Goal: Information Seeking & Learning: Learn about a topic

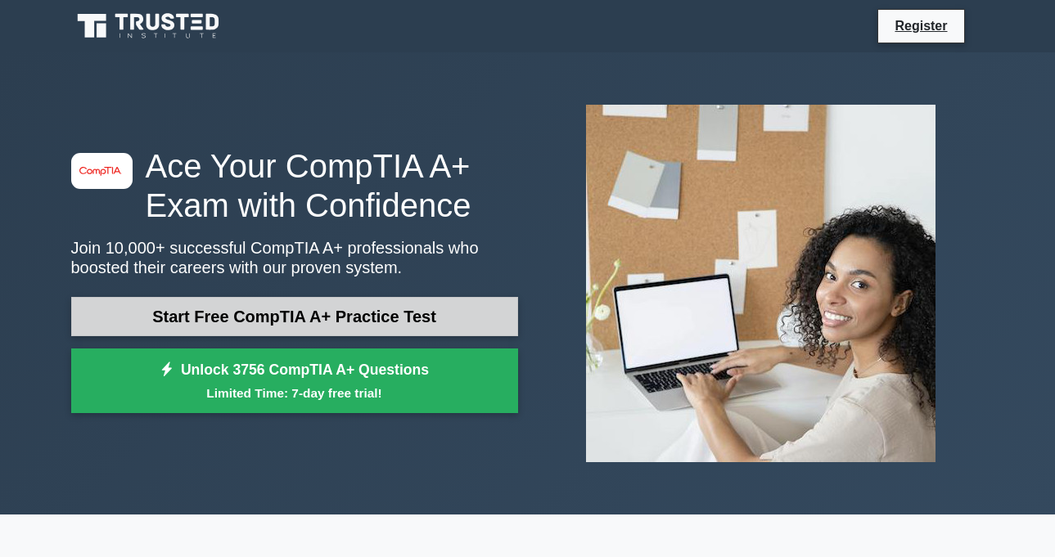
click at [326, 317] on link "Start Free CompTIA A+ Practice Test" at bounding box center [294, 316] width 447 height 39
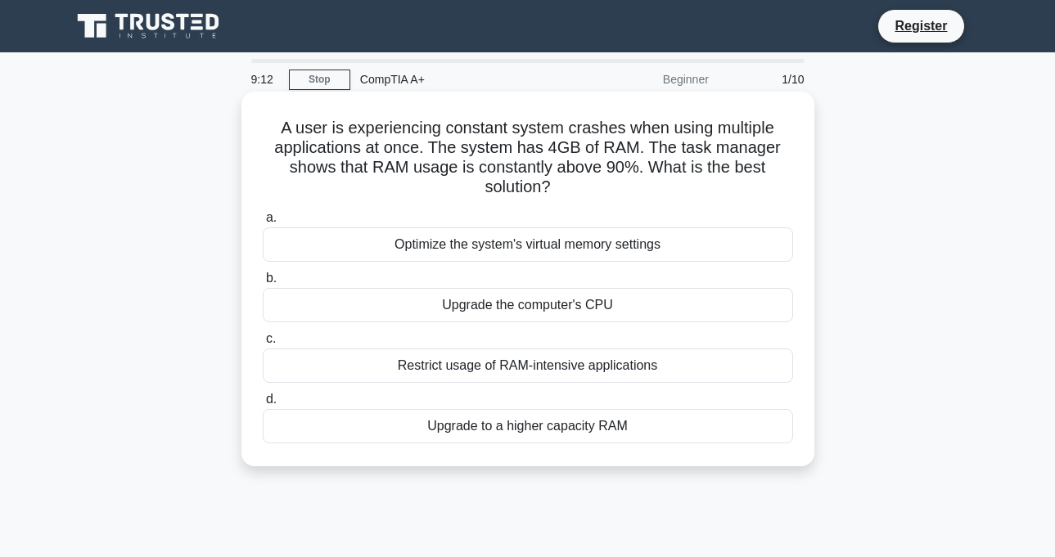
click at [520, 436] on div "Upgrade to a higher capacity RAM" at bounding box center [528, 426] width 530 height 34
click at [263, 405] on input "d. Upgrade to a higher capacity RAM" at bounding box center [263, 399] width 0 height 11
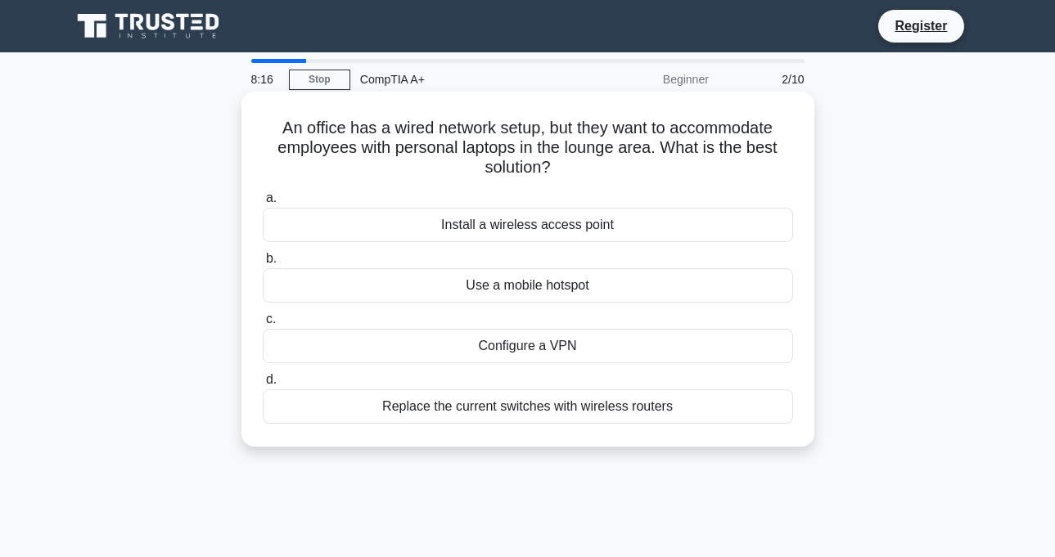
click at [507, 411] on div "Replace the current switches with wireless routers" at bounding box center [528, 406] width 530 height 34
click at [263, 385] on input "d. Replace the current switches with wireless routers" at bounding box center [263, 380] width 0 height 11
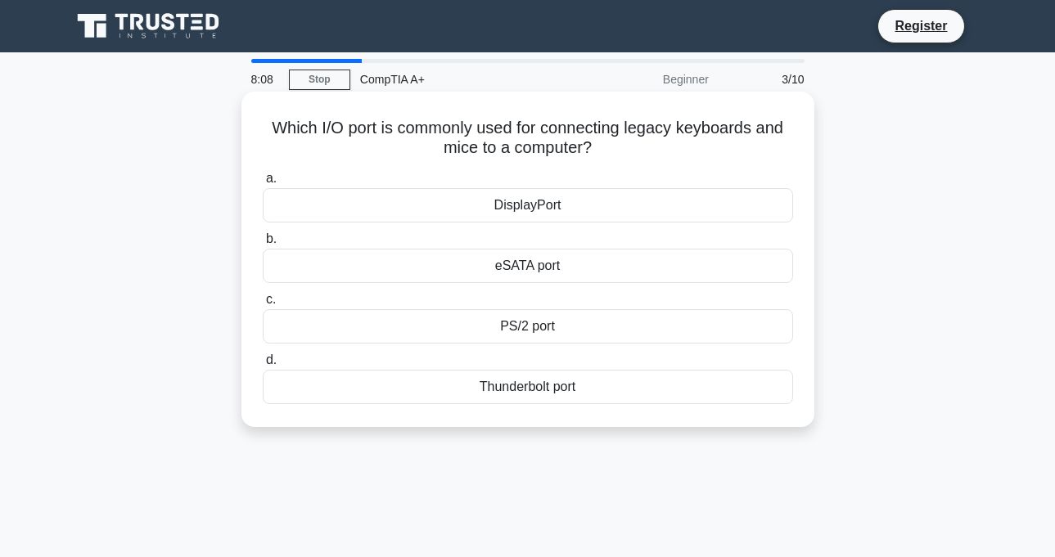
click at [517, 323] on div "PS/2 port" at bounding box center [528, 326] width 530 height 34
click at [263, 305] on input "c. PS/2 port" at bounding box center [263, 300] width 0 height 11
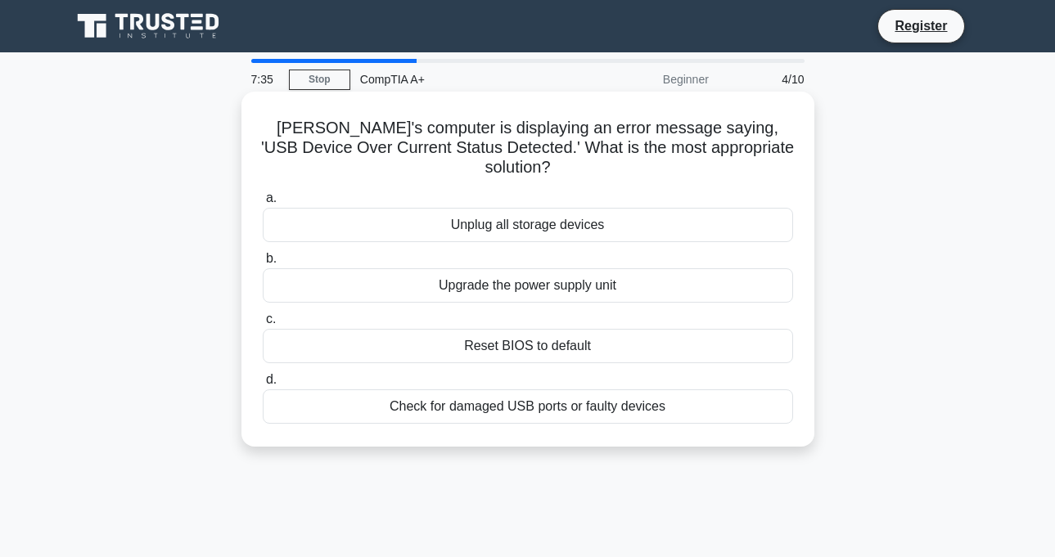
click at [527, 392] on div "Check for damaged USB ports or faulty devices" at bounding box center [528, 406] width 530 height 34
click at [263, 385] on input "d. Check for damaged USB ports or faulty devices" at bounding box center [263, 380] width 0 height 11
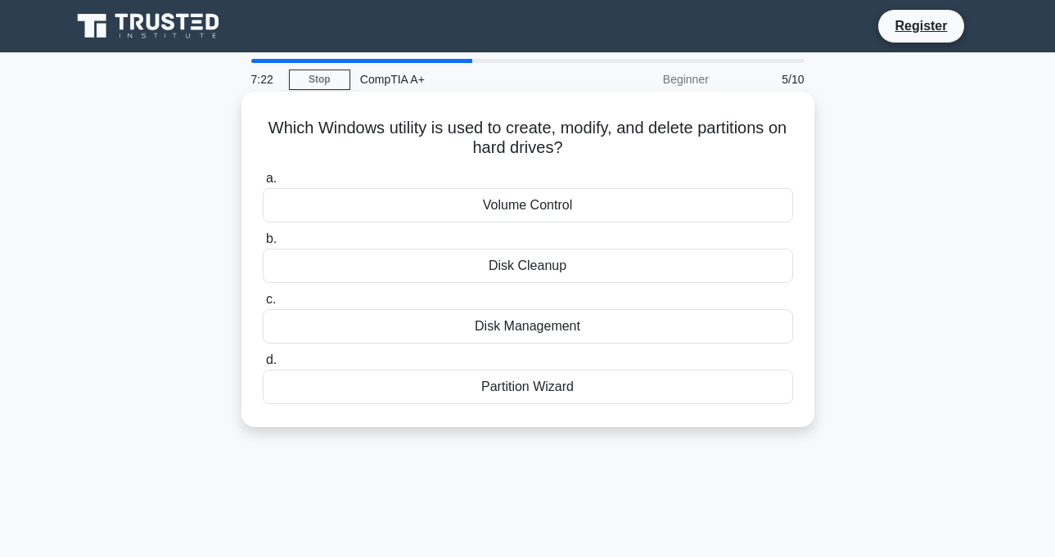
click at [538, 338] on div "Disk Management" at bounding box center [528, 326] width 530 height 34
click at [263, 305] on input "c. Disk Management" at bounding box center [263, 300] width 0 height 11
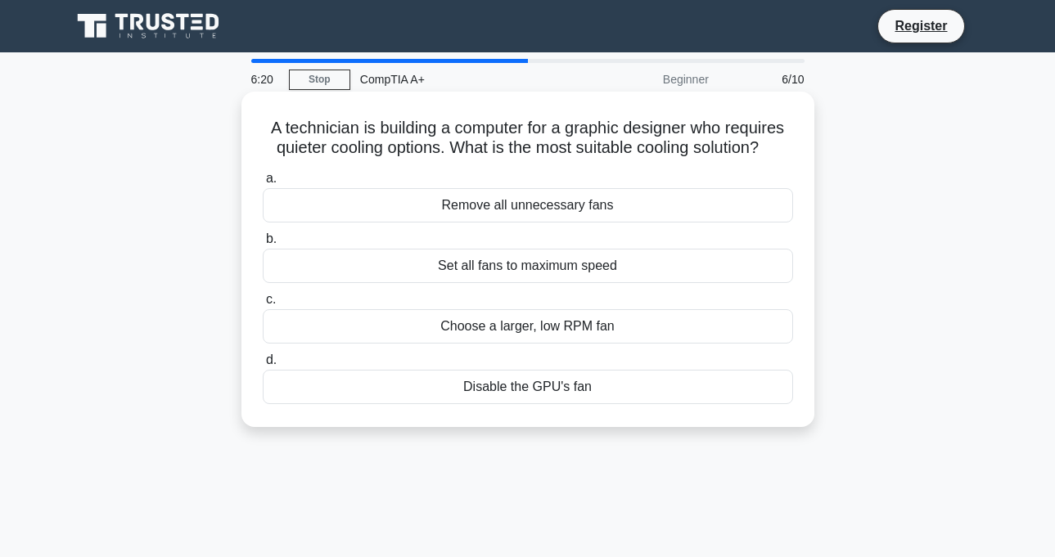
click at [508, 213] on div "Remove all unnecessary fans" at bounding box center [528, 205] width 530 height 34
click at [263, 184] on input "a. Remove all unnecessary fans" at bounding box center [263, 178] width 0 height 11
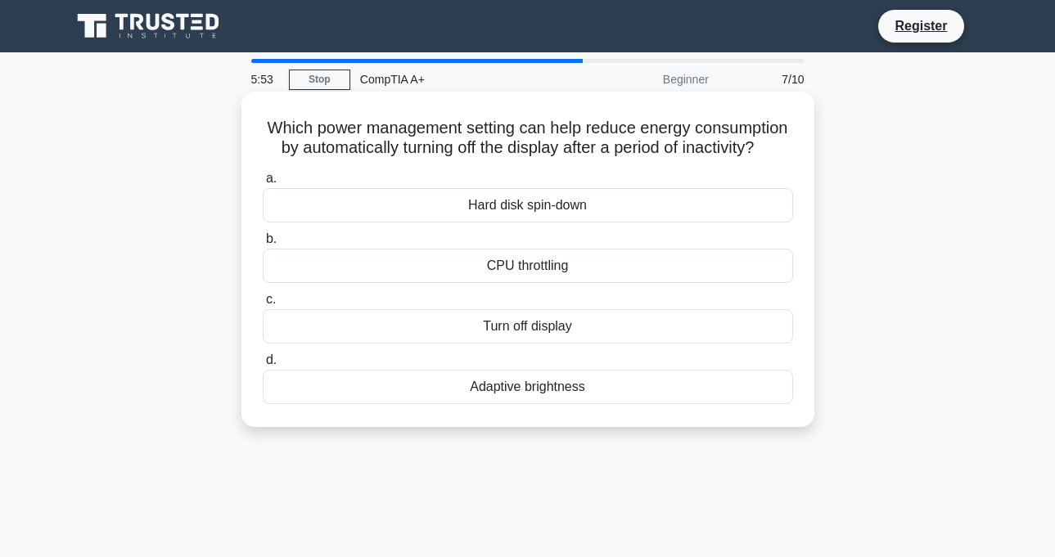
click at [549, 344] on div "Turn off display" at bounding box center [528, 326] width 530 height 34
click at [263, 305] on input "c. Turn off display" at bounding box center [263, 300] width 0 height 11
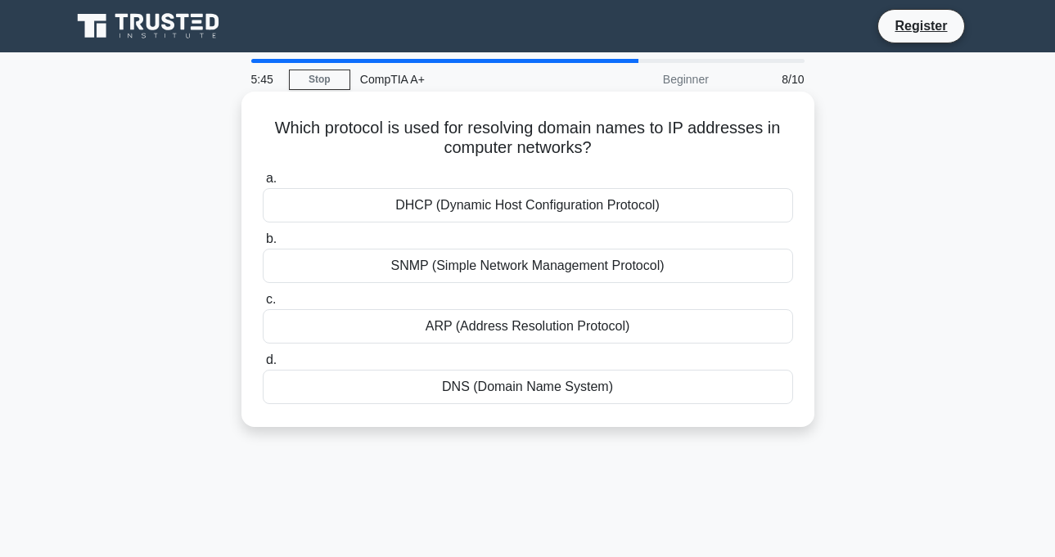
click at [545, 386] on div "DNS (Domain Name System)" at bounding box center [528, 387] width 530 height 34
click at [263, 366] on input "d. DNS (Domain Name System)" at bounding box center [263, 360] width 0 height 11
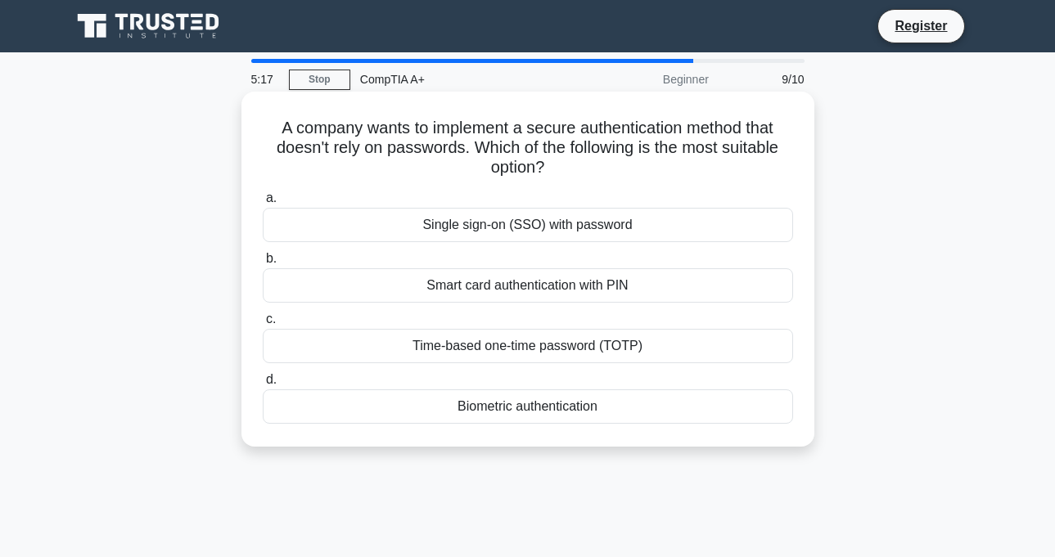
click at [545, 292] on div "Smart card authentication with PIN" at bounding box center [528, 285] width 530 height 34
click at [263, 264] on input "b. Smart card authentication with PIN" at bounding box center [263, 259] width 0 height 11
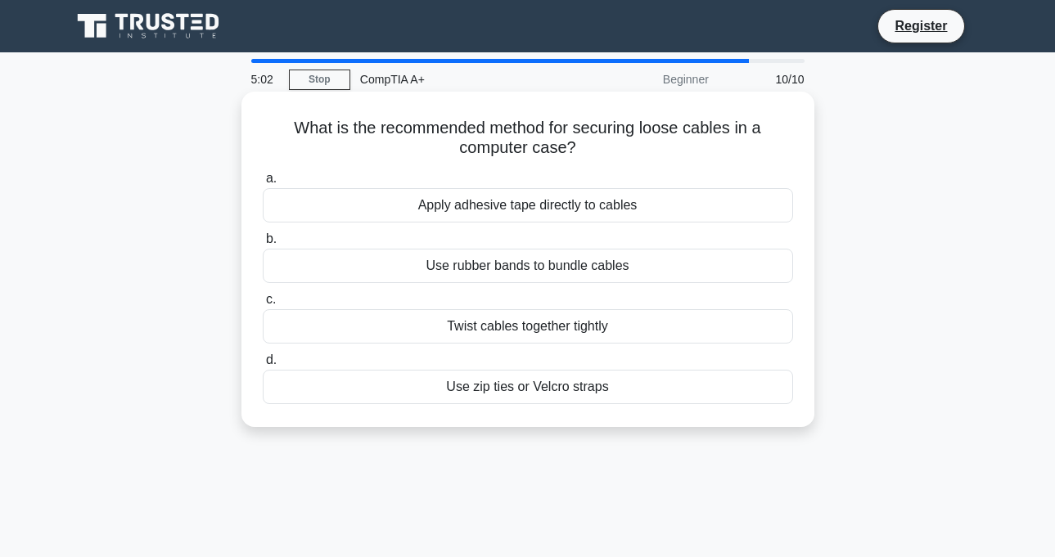
click at [533, 391] on div "Use zip ties or Velcro straps" at bounding box center [528, 387] width 530 height 34
click at [263, 366] on input "d. Use zip ties or Velcro straps" at bounding box center [263, 360] width 0 height 11
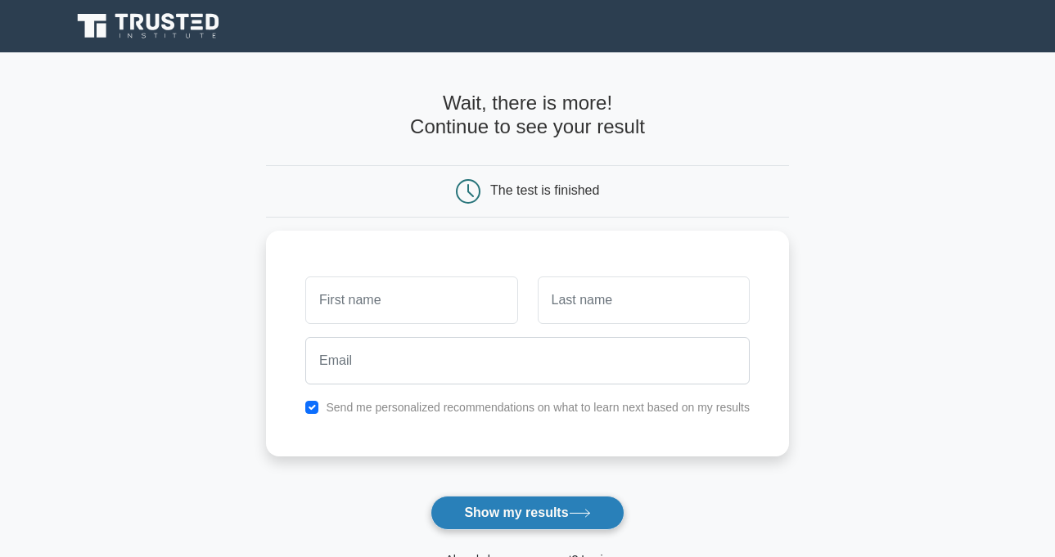
click at [553, 518] on button "Show my results" at bounding box center [526, 513] width 193 height 34
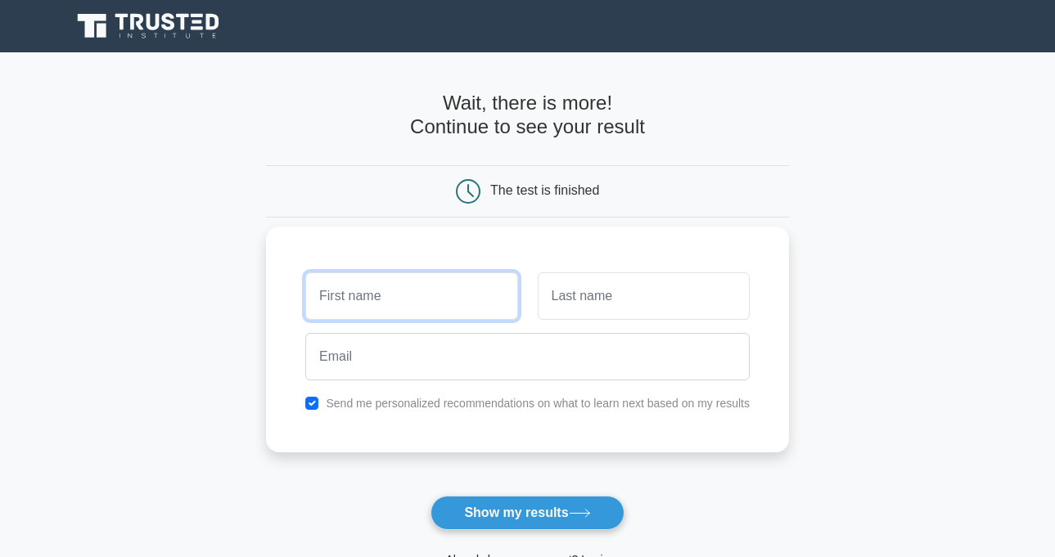
click at [445, 304] on input "text" at bounding box center [411, 295] width 212 height 47
type input "margarethe"
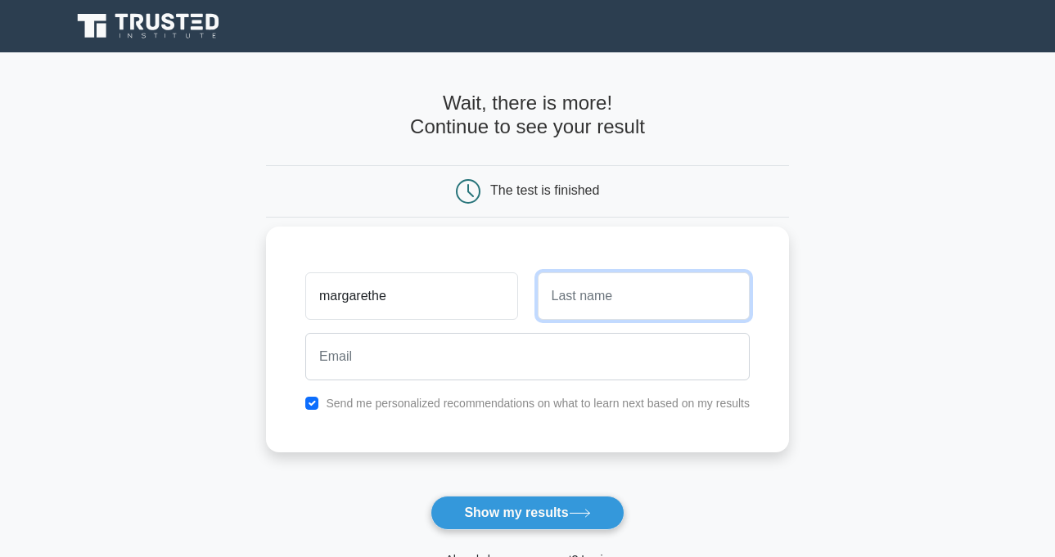
click at [614, 299] on input "text" at bounding box center [643, 295] width 212 height 47
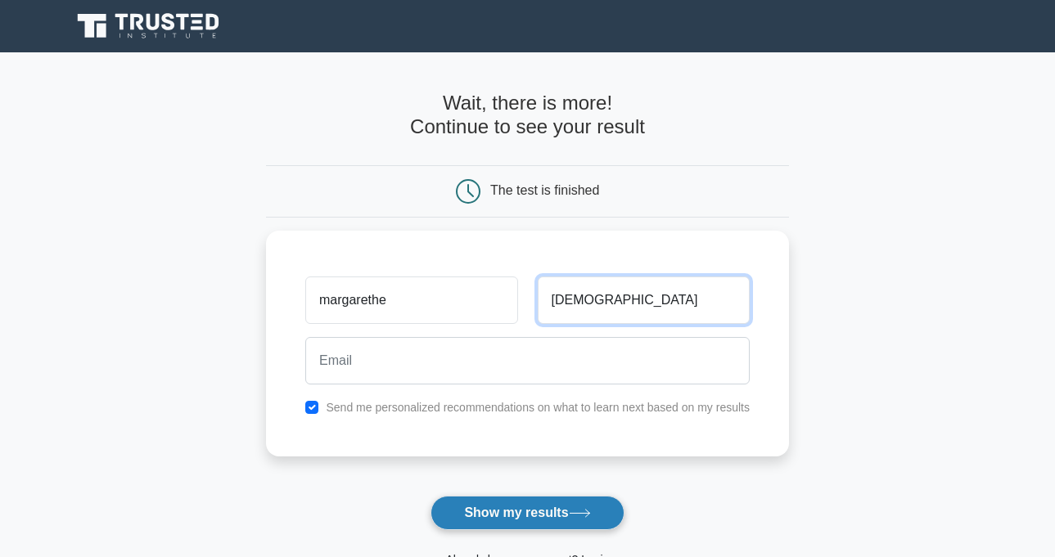
type input "[DEMOGRAPHIC_DATA]"
click at [545, 516] on button "Show my results" at bounding box center [526, 513] width 193 height 34
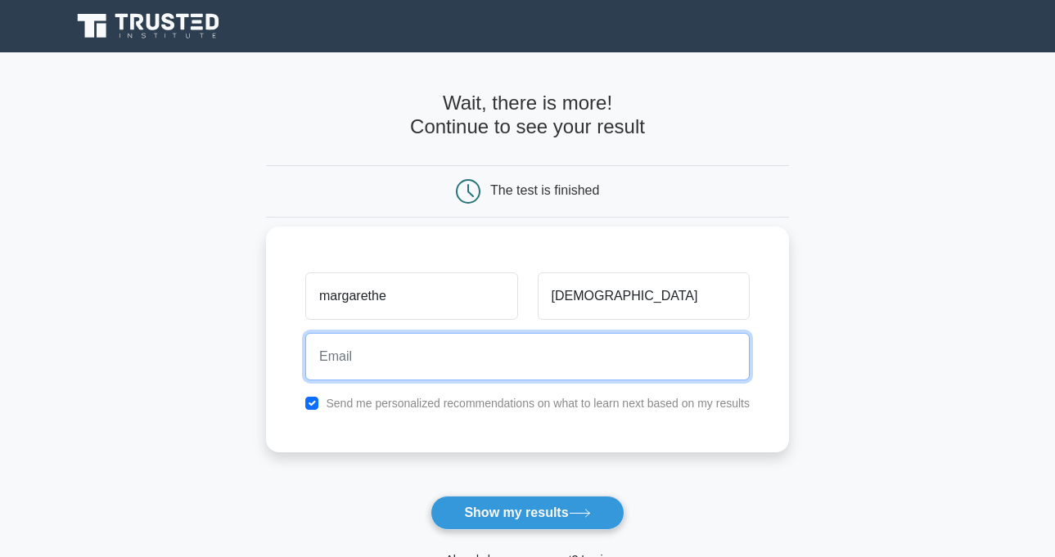
click at [384, 365] on input "email" at bounding box center [527, 356] width 444 height 47
type input "[EMAIL_ADDRESS][DOMAIN_NAME]"
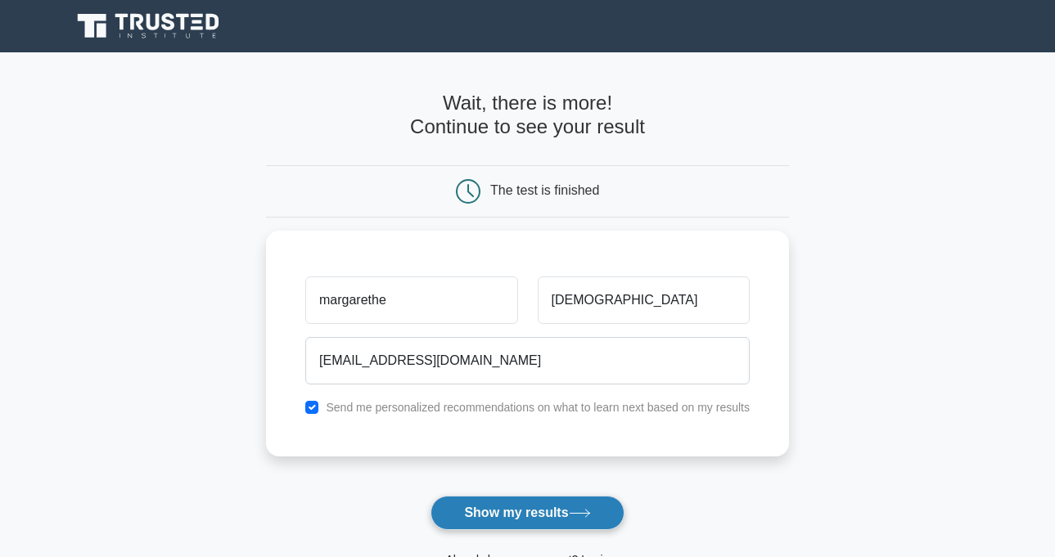
click at [508, 503] on button "Show my results" at bounding box center [526, 513] width 193 height 34
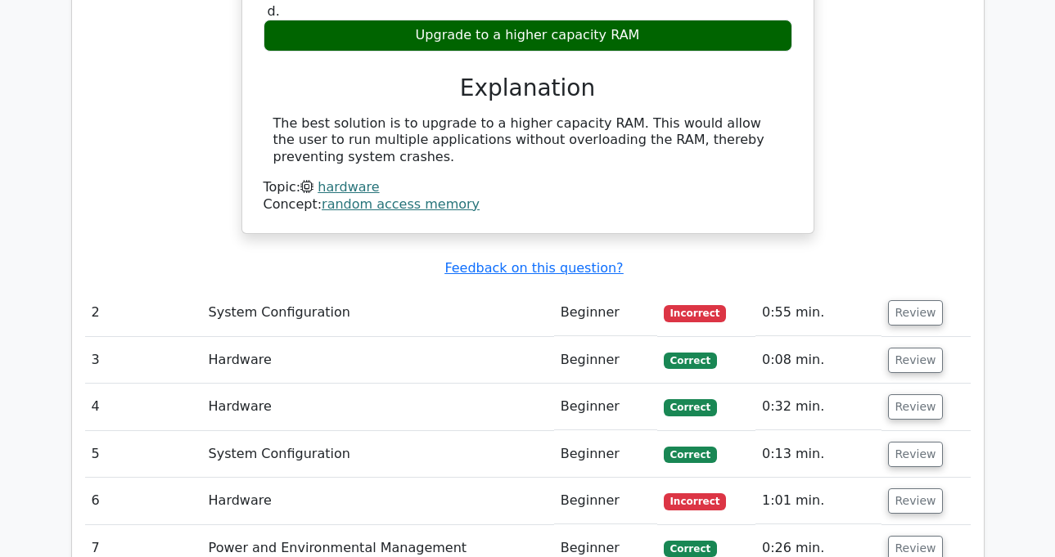
scroll to position [1609, 0]
